Goal: Task Accomplishment & Management: Use online tool/utility

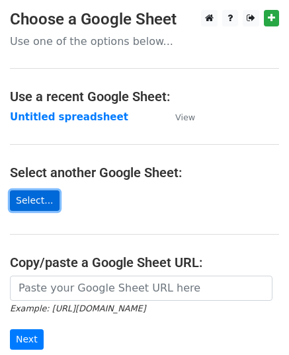
click at [34, 206] on link "Select..." at bounding box center [35, 200] width 50 height 20
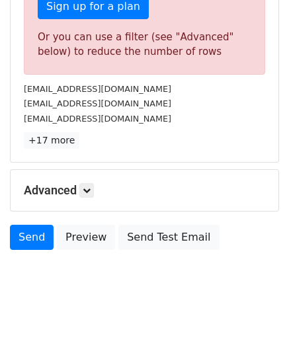
scroll to position [493, 0]
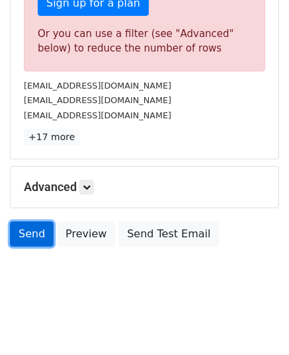
click at [28, 231] on link "Send" at bounding box center [32, 234] width 44 height 25
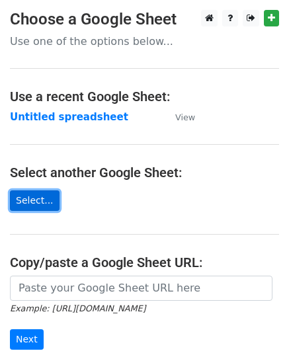
click at [26, 208] on link "Select..." at bounding box center [35, 200] width 50 height 20
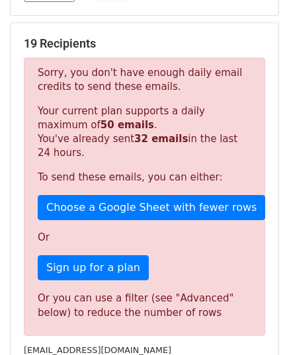
scroll to position [30, 0]
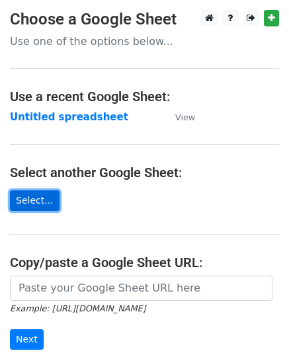
click at [40, 206] on link "Select..." at bounding box center [35, 200] width 50 height 20
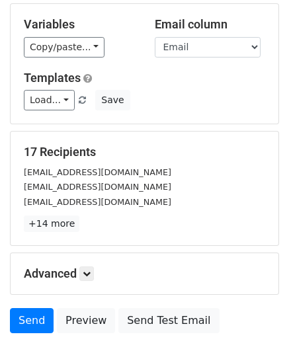
scroll to position [198, 0]
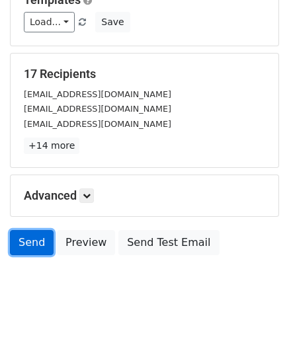
click at [26, 237] on link "Send" at bounding box center [32, 242] width 44 height 25
